Goal: Task Accomplishment & Management: Manage account settings

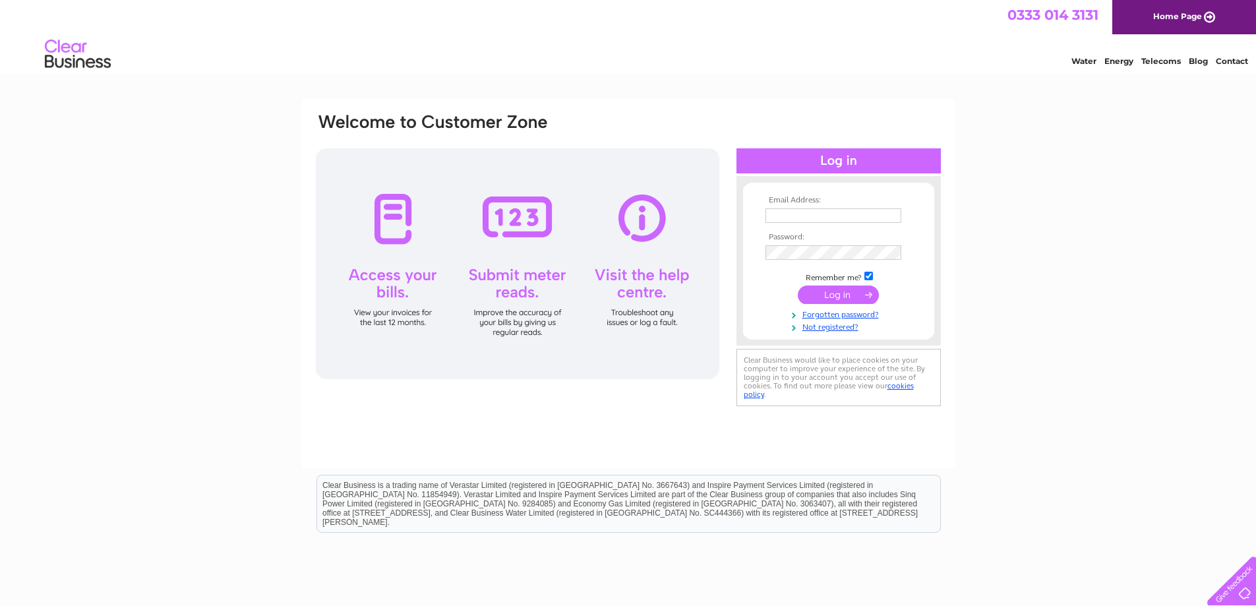
type input "[EMAIL_ADDRESS][DOMAIN_NAME]"
click at [841, 295] on input "submit" at bounding box center [838, 294] width 81 height 18
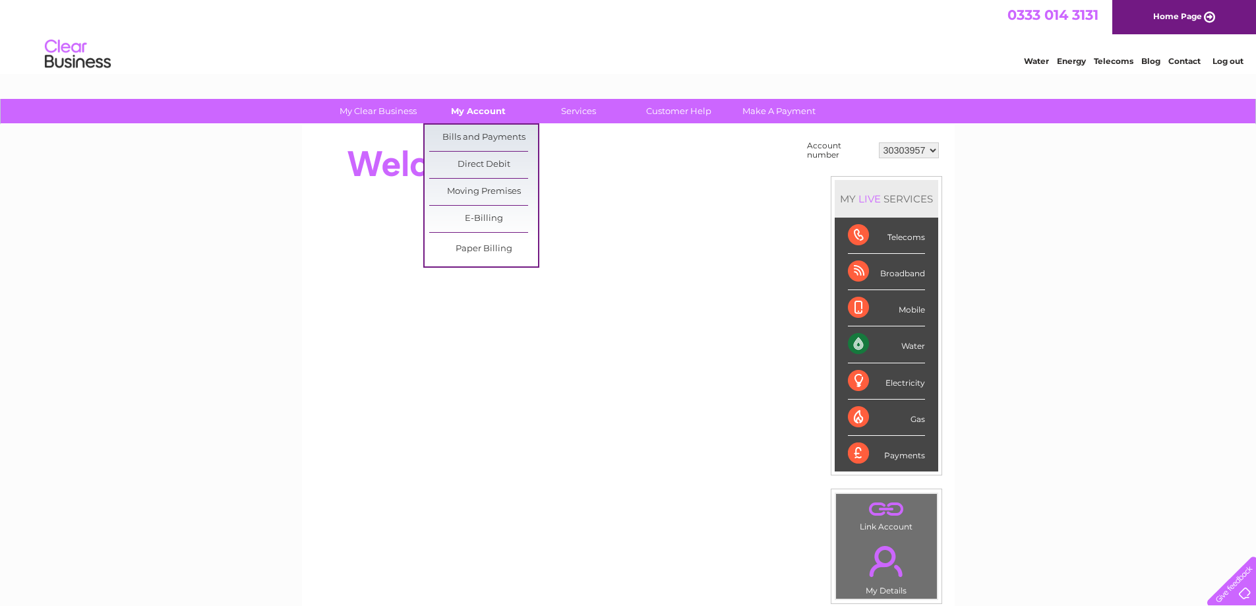
click at [468, 118] on link "My Account" at bounding box center [478, 111] width 109 height 24
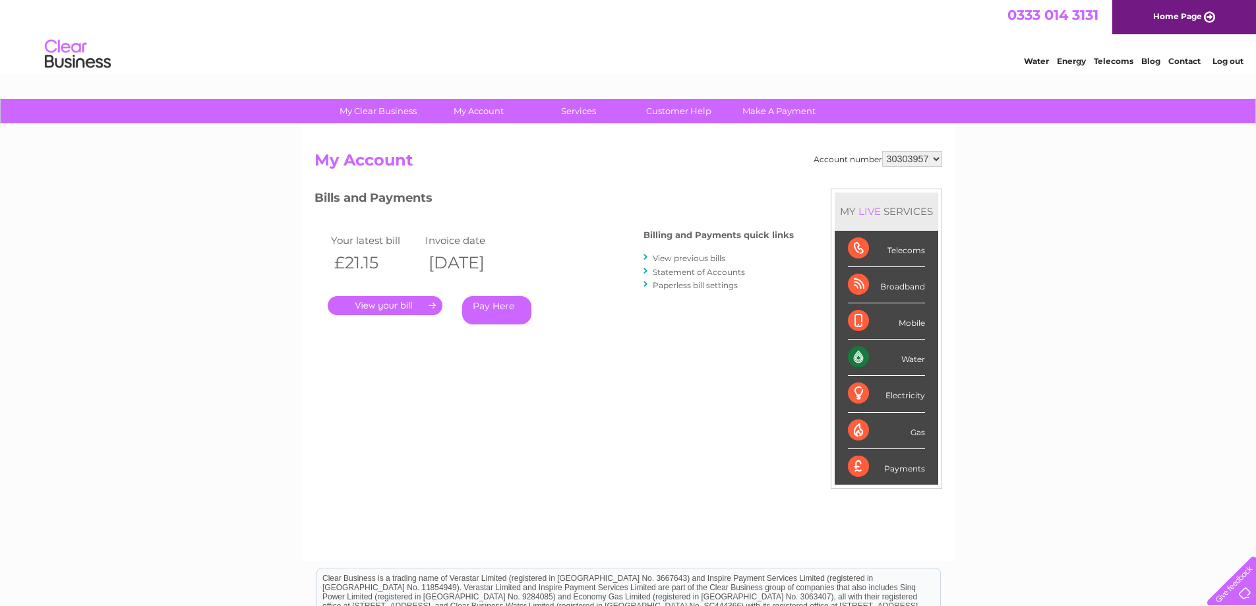
click at [376, 305] on link "." at bounding box center [385, 305] width 115 height 19
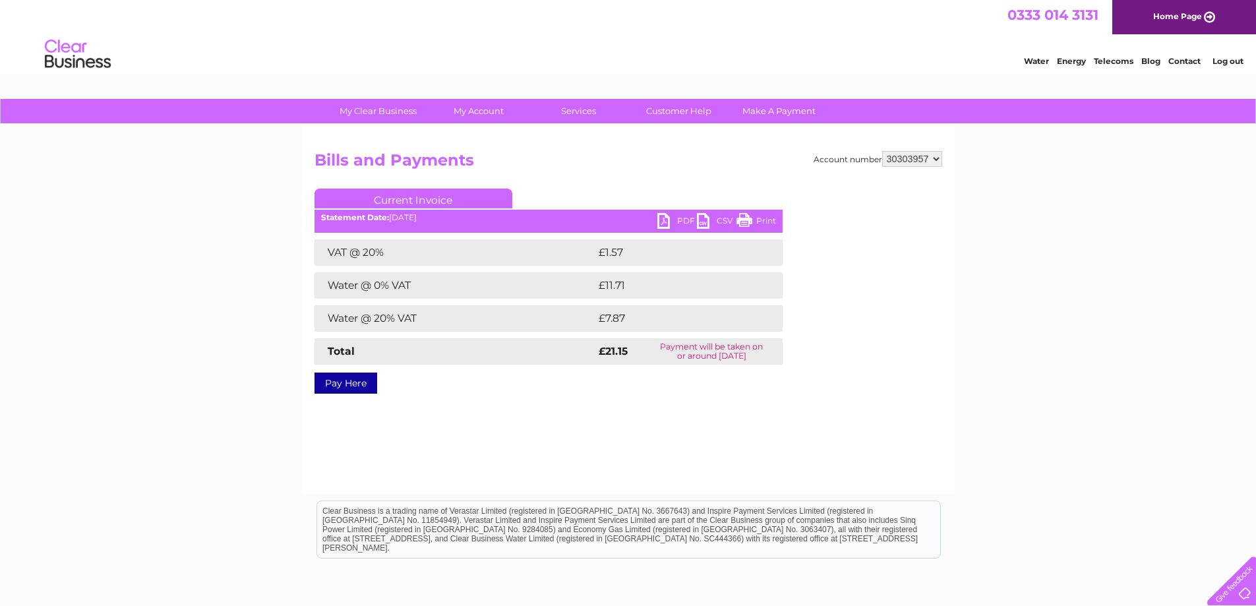
click at [664, 220] on link "PDF" at bounding box center [677, 222] width 40 height 19
